Goal: Information Seeking & Learning: Learn about a topic

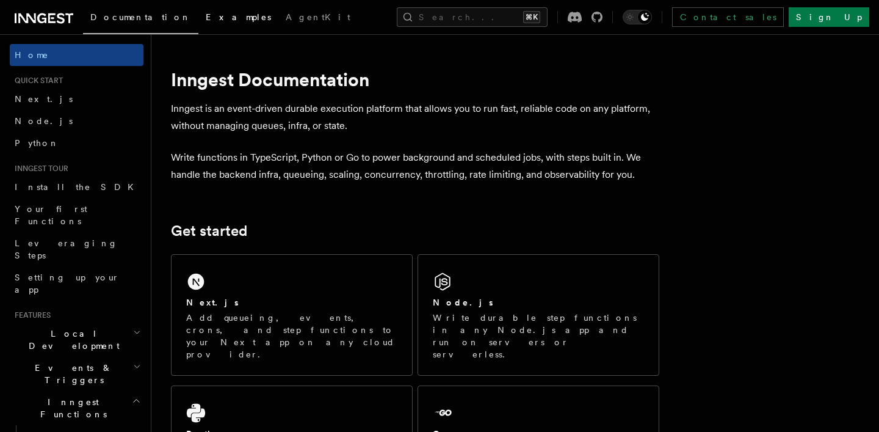
click at [198, 23] on link "Examples" at bounding box center [238, 18] width 80 height 29
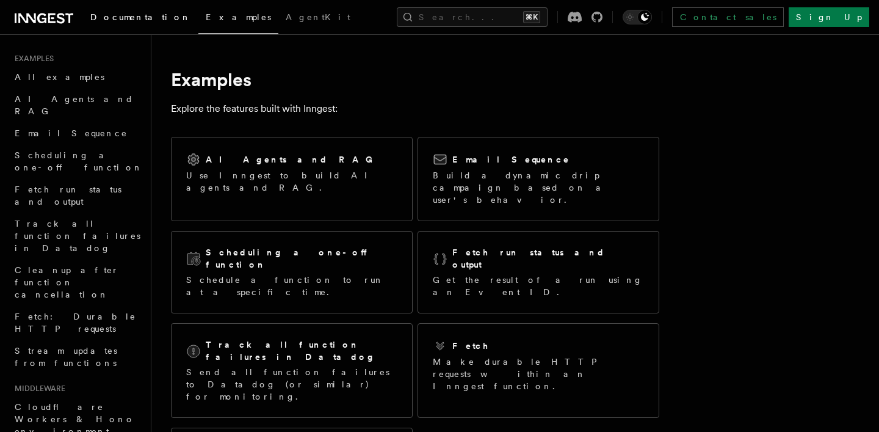
click at [136, 20] on span "Documentation" at bounding box center [140, 17] width 101 height 10
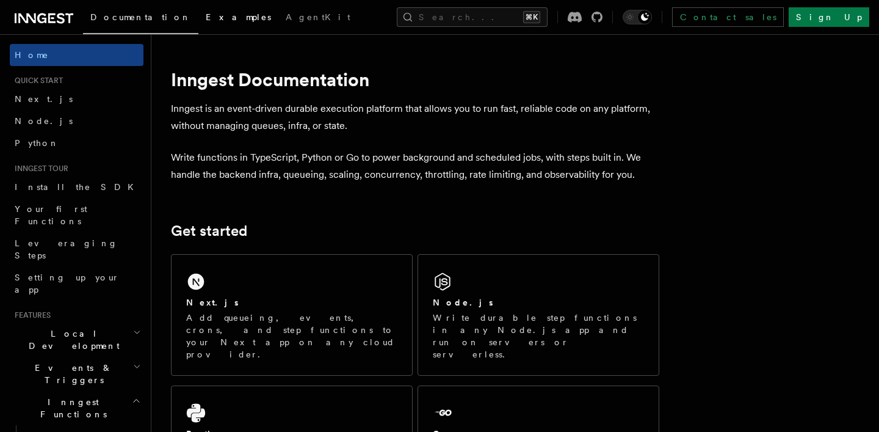
click at [198, 23] on link "Examples" at bounding box center [238, 18] width 80 height 29
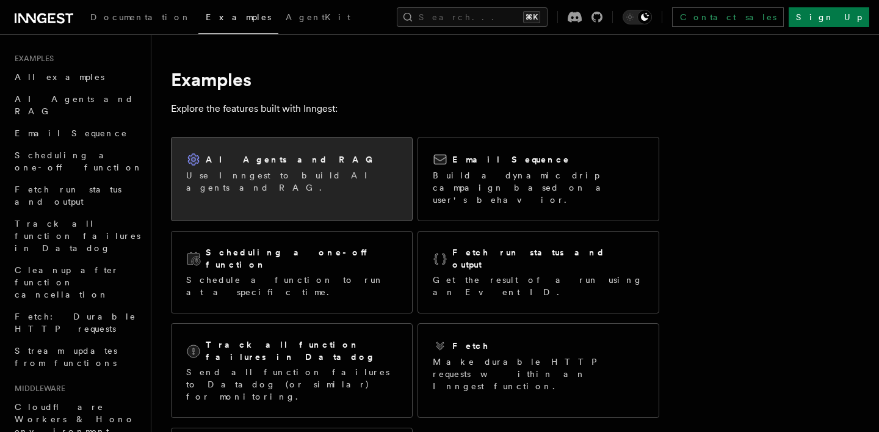
click at [226, 161] on h2 "AI Agents and RAG" at bounding box center [292, 159] width 173 height 12
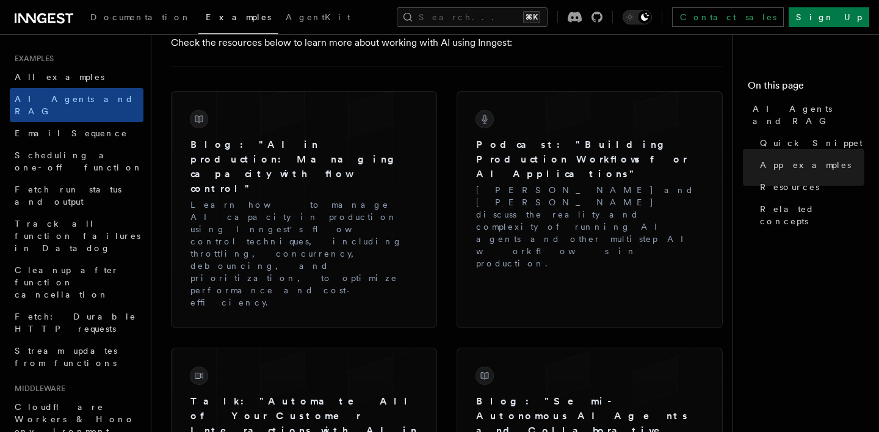
scroll to position [1852, 0]
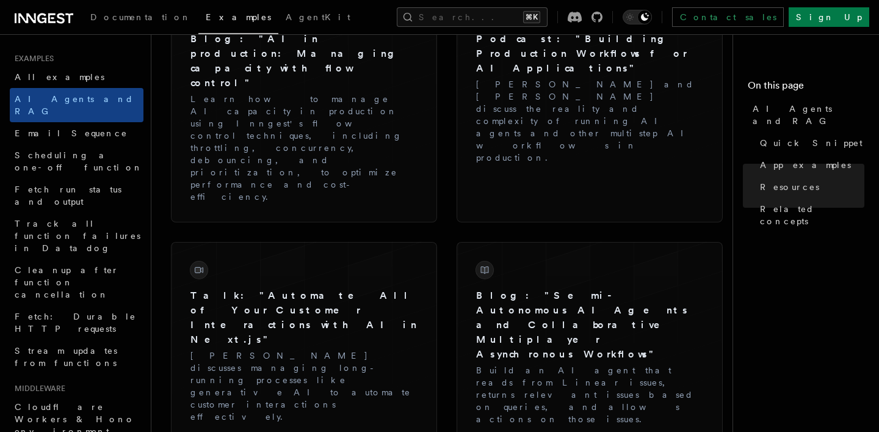
click at [62, 23] on icon at bounding box center [61, 18] width 8 height 10
